Goal: Information Seeking & Learning: Learn about a topic

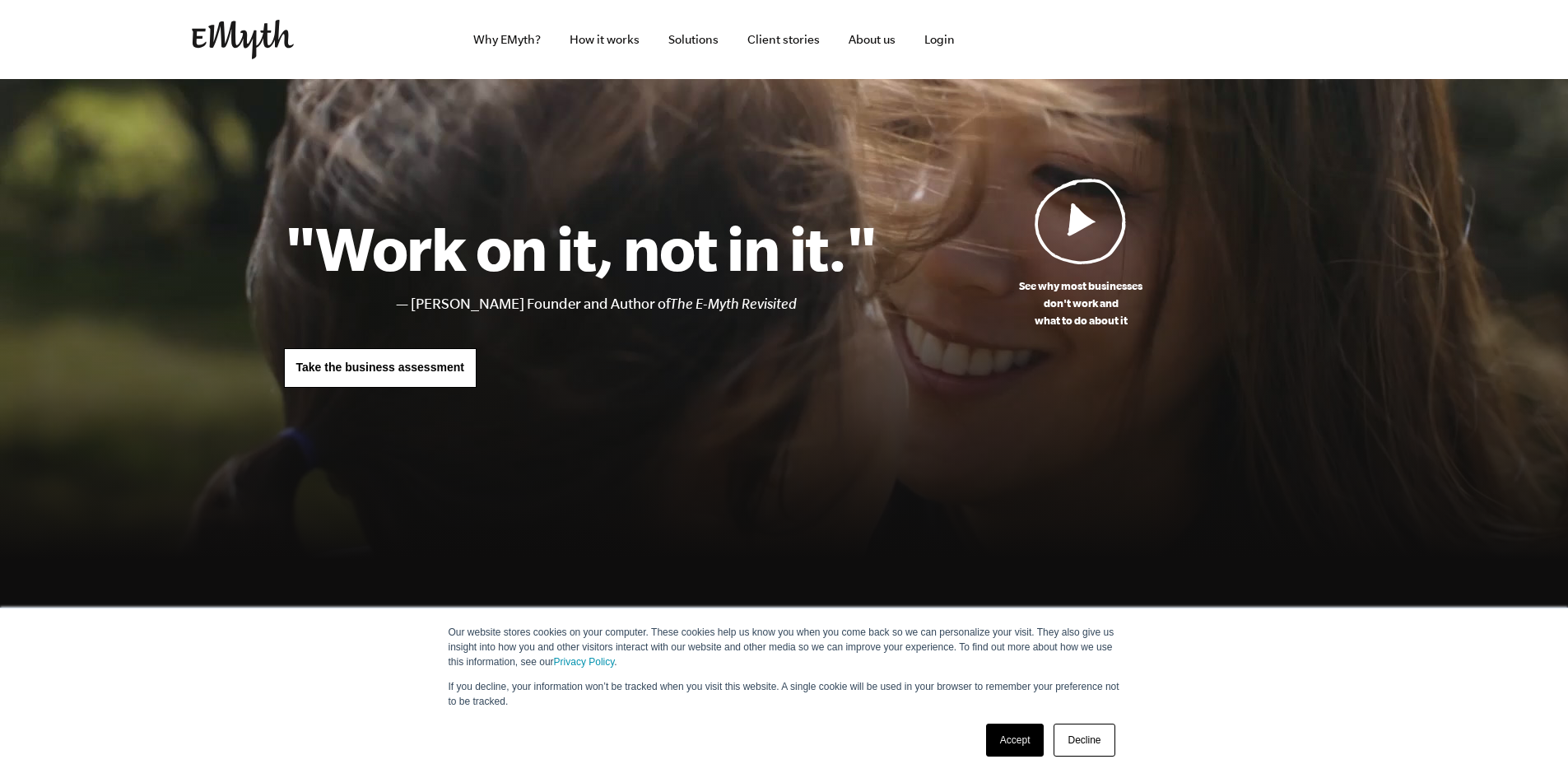
click at [1025, 737] on link "Accept" at bounding box center [1015, 740] width 58 height 33
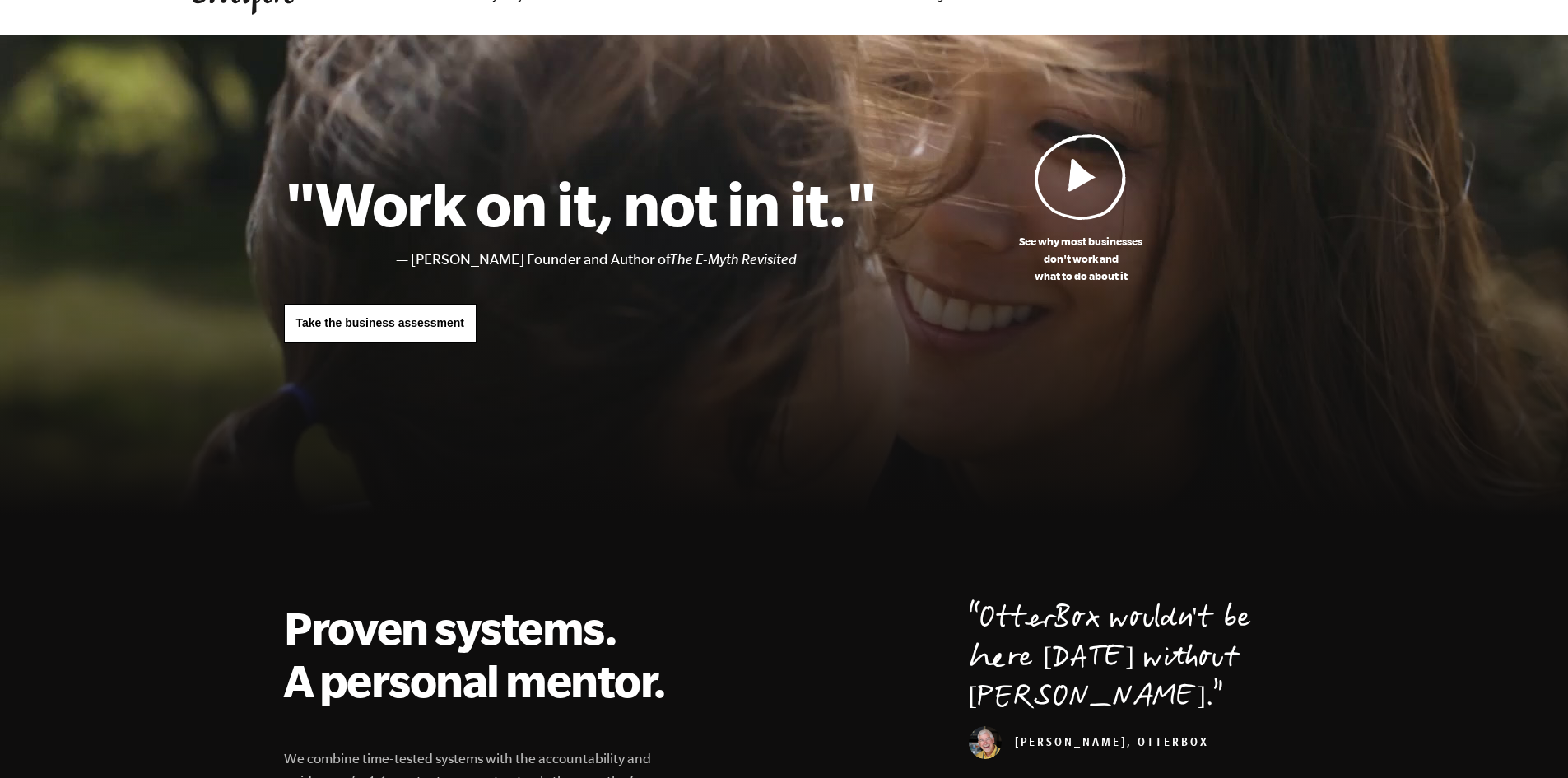
scroll to position [27, 0]
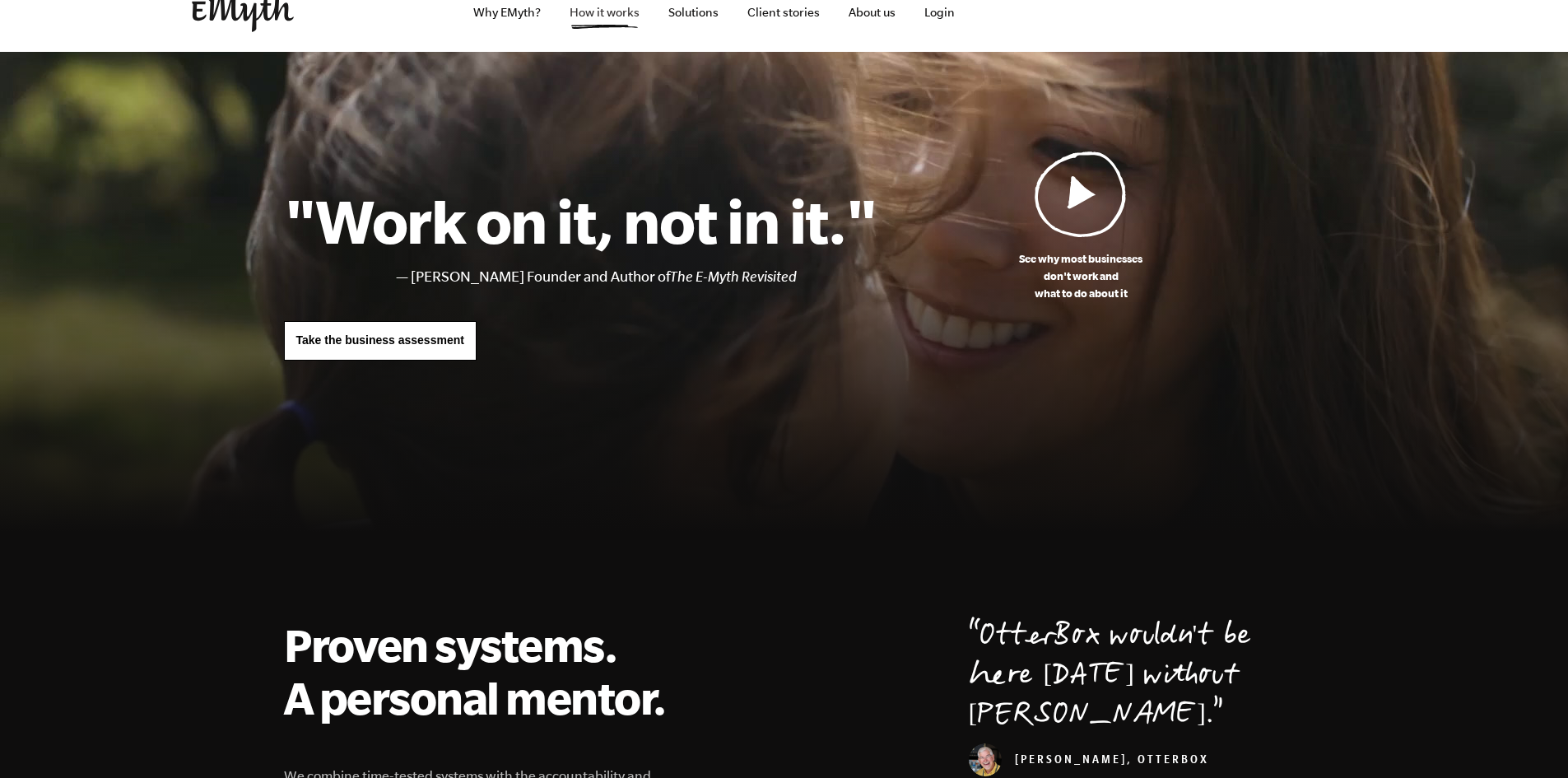
click at [605, 26] on link "How it works" at bounding box center [604, 12] width 96 height 79
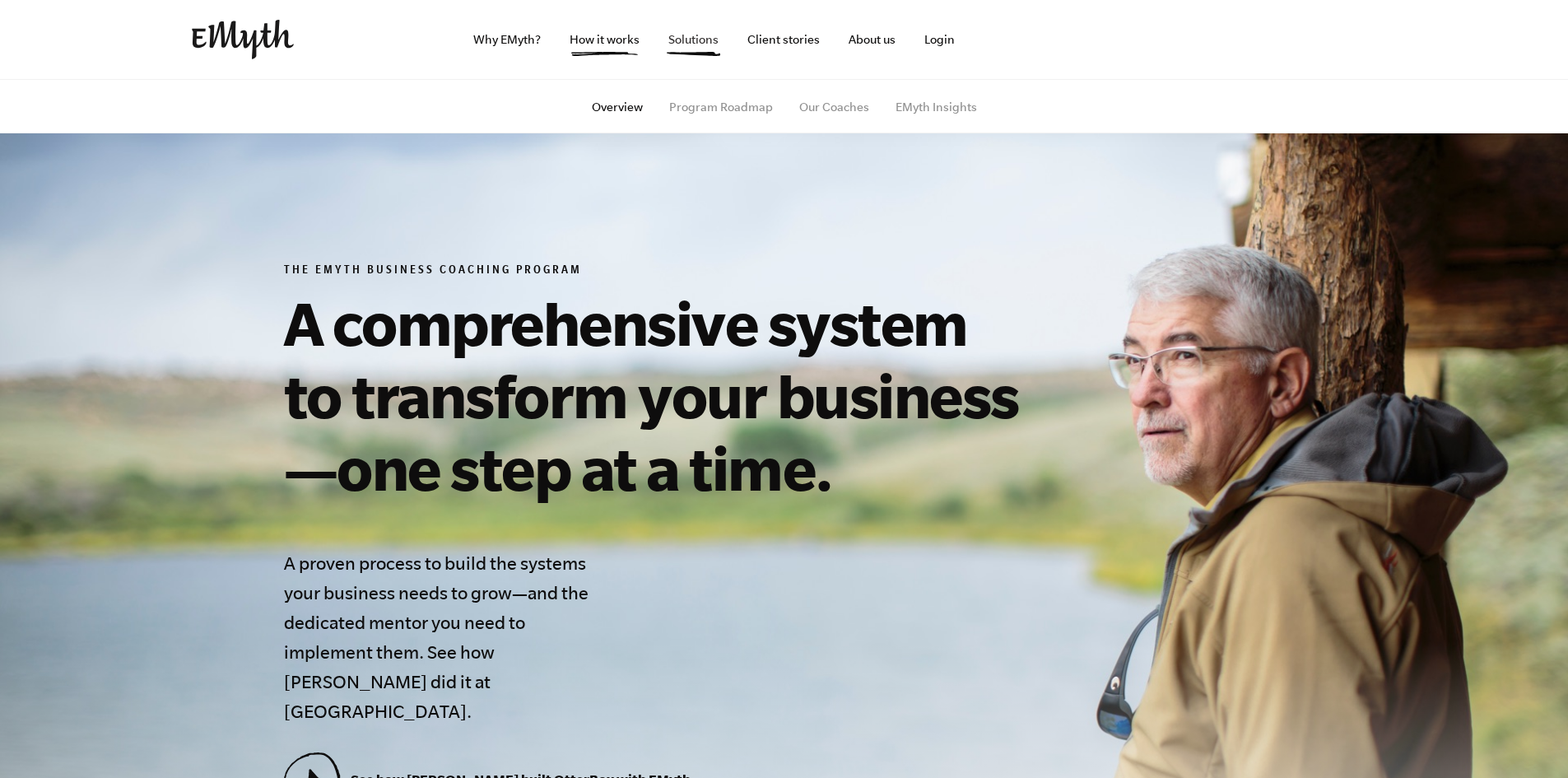
click at [704, 43] on link "Solutions" at bounding box center [693, 39] width 76 height 79
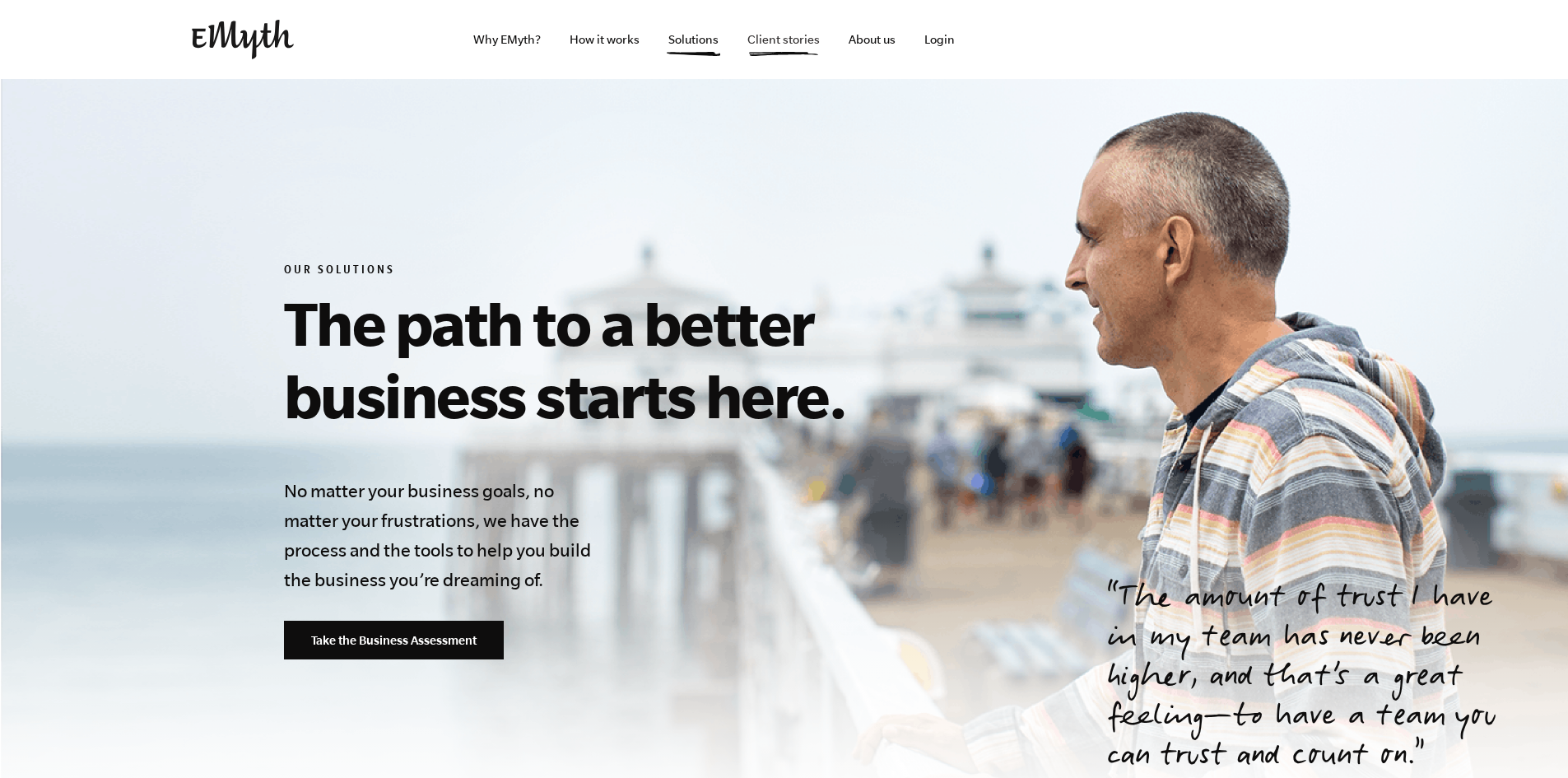
click at [776, 37] on link "Client stories" at bounding box center [783, 39] width 99 height 79
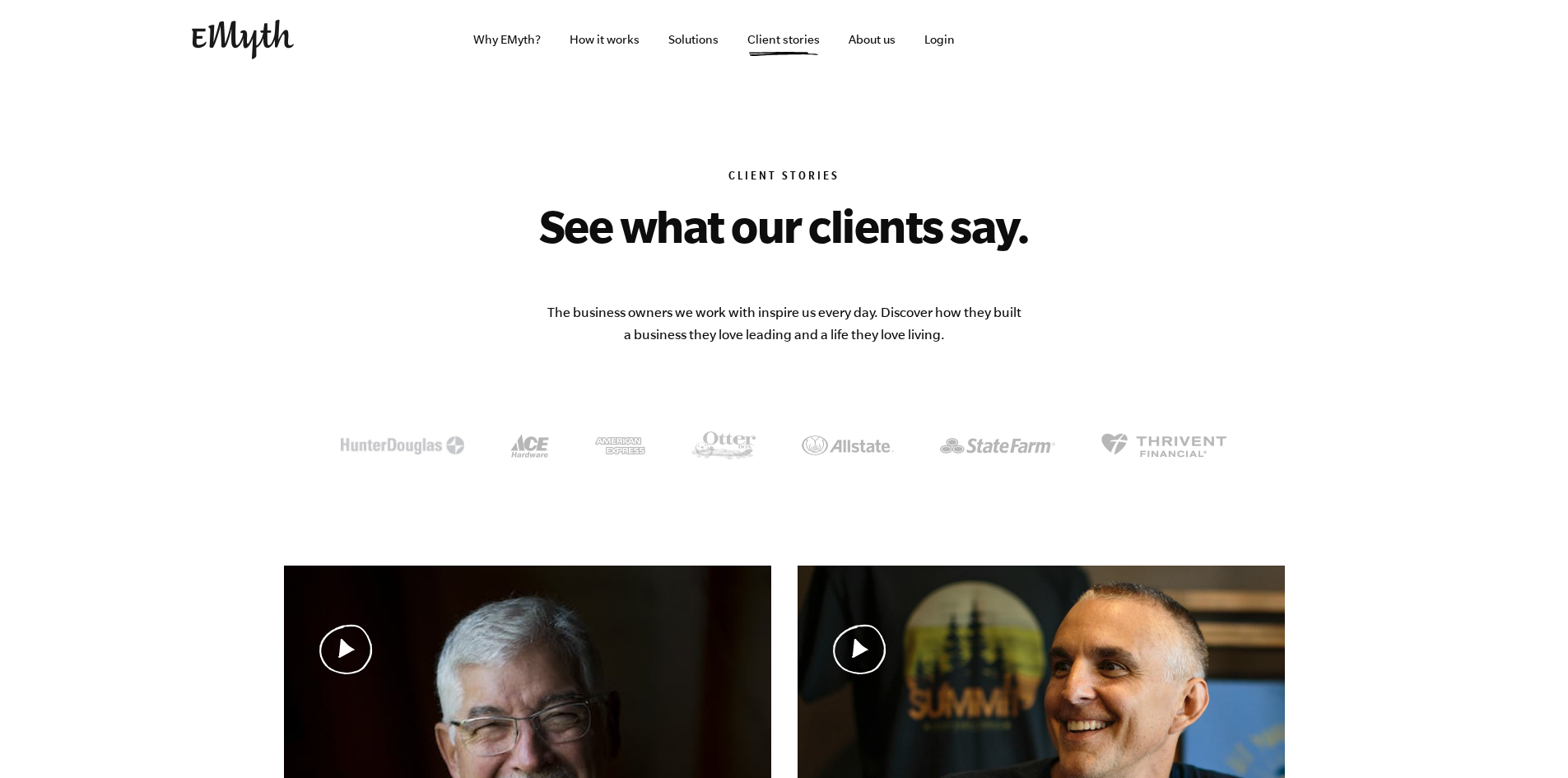
drag, startPoint x: 1572, startPoint y: 132, endPoint x: 1580, endPoint y: -71, distance: 203.2
click at [1567, 0] on html "Why EMyth? Solutions How It Works Client Stories About Us Free Resources Why EM…" at bounding box center [784, 389] width 1568 height 778
click at [883, 48] on link "About us" at bounding box center [872, 39] width 73 height 79
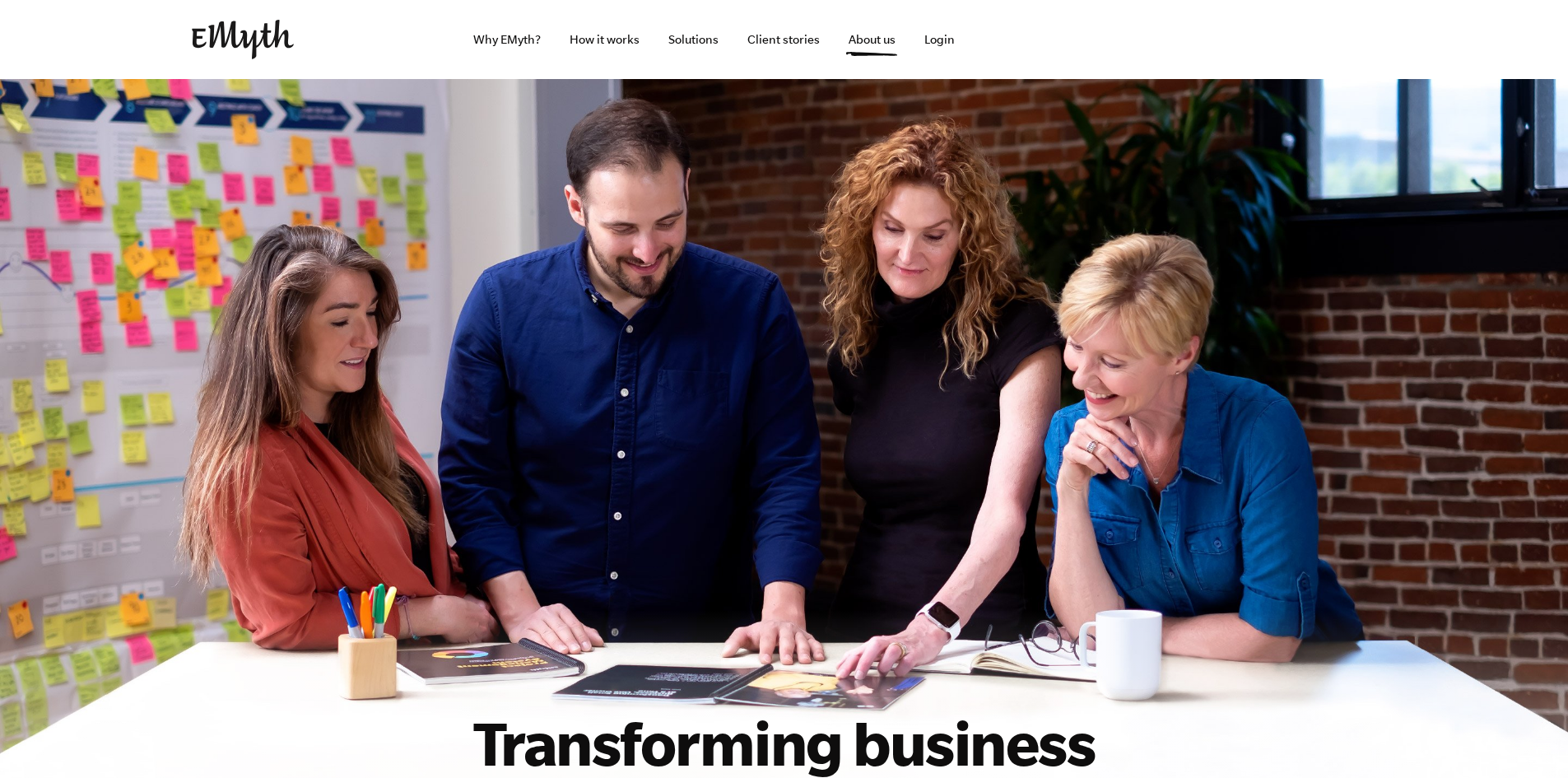
drag, startPoint x: 1576, startPoint y: 55, endPoint x: 1580, endPoint y: -20, distance: 75.1
click at [1567, 0] on html "Why EMyth? Solutions How It Works Client Stories About Us Free Resources Why EM…" at bounding box center [784, 389] width 1568 height 778
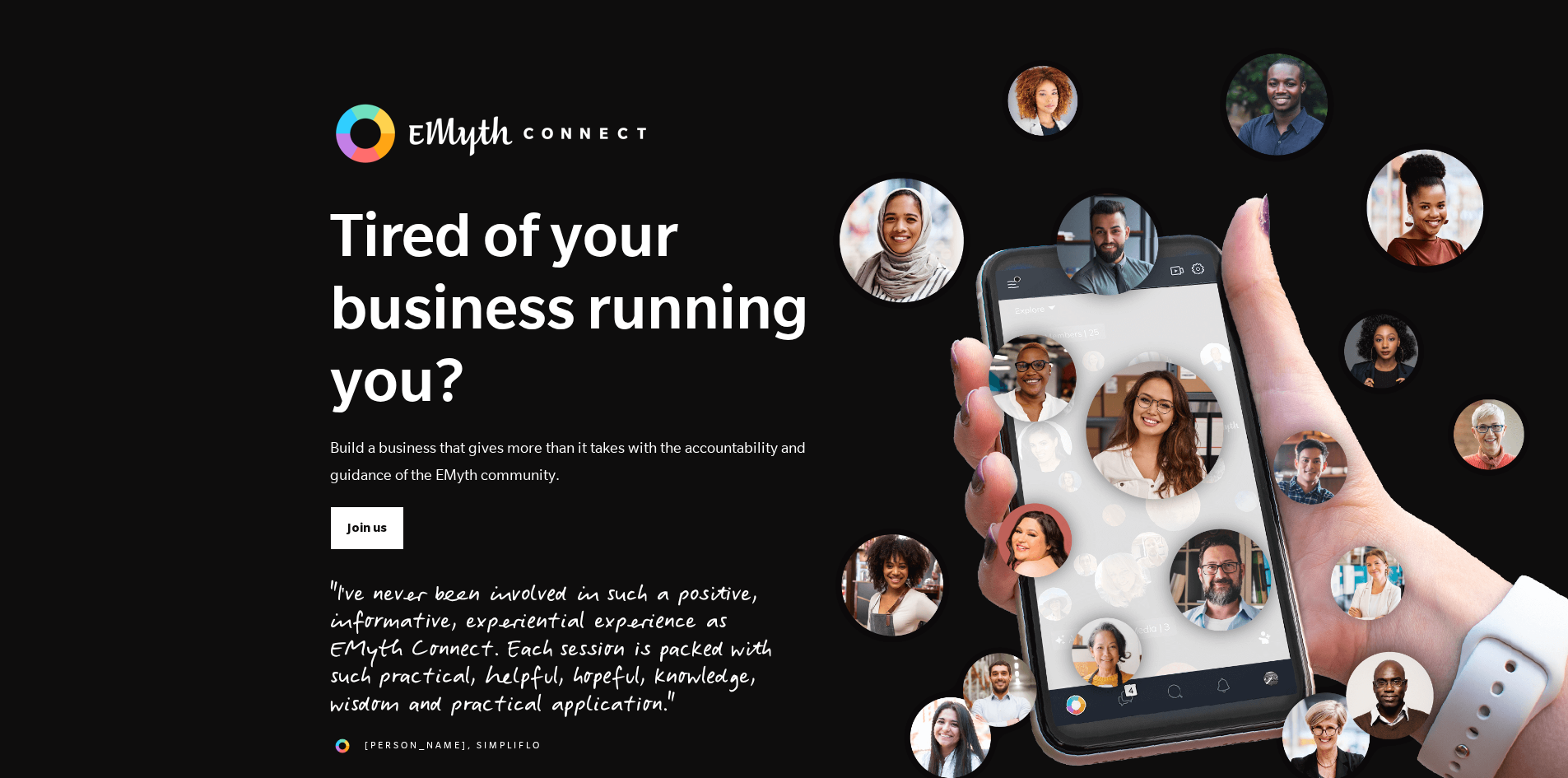
drag, startPoint x: 1572, startPoint y: 61, endPoint x: 1559, endPoint y: -71, distance: 132.6
